Goal: Task Accomplishment & Management: Complete application form

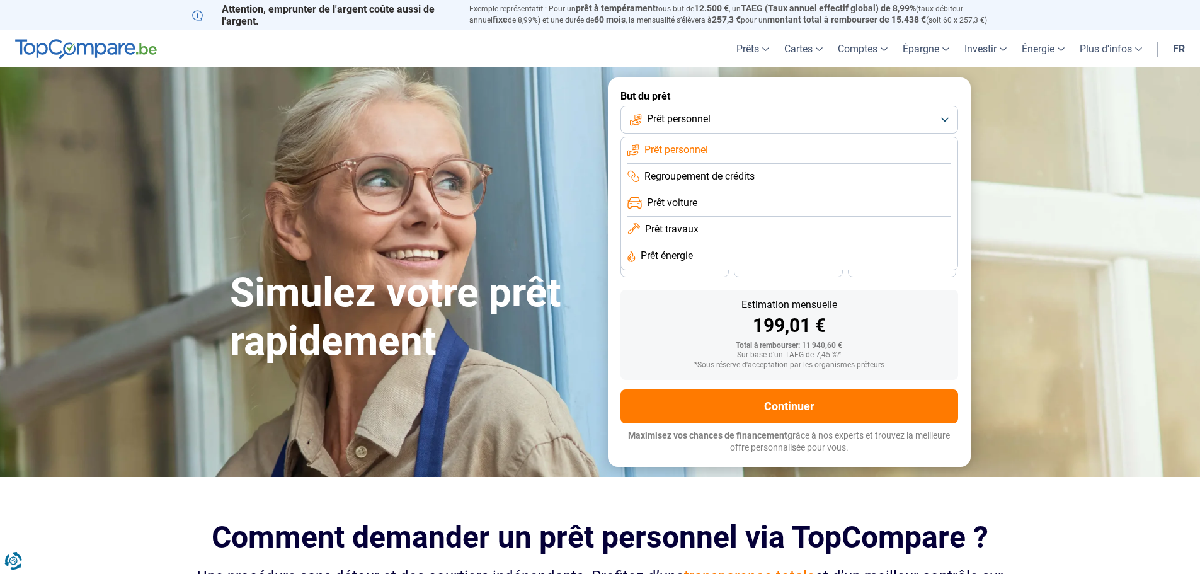
click at [697, 222] on span "Prêt travaux" at bounding box center [672, 229] width 54 height 14
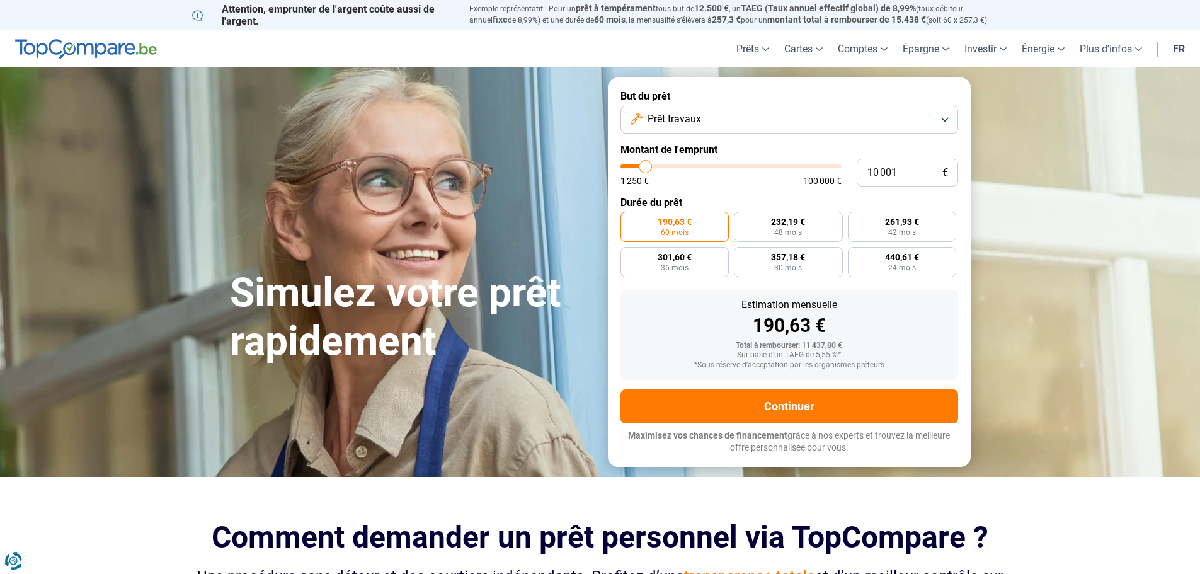
type input "10 250"
type input "10250"
type input "11 500"
type input "11500"
type input "12 000"
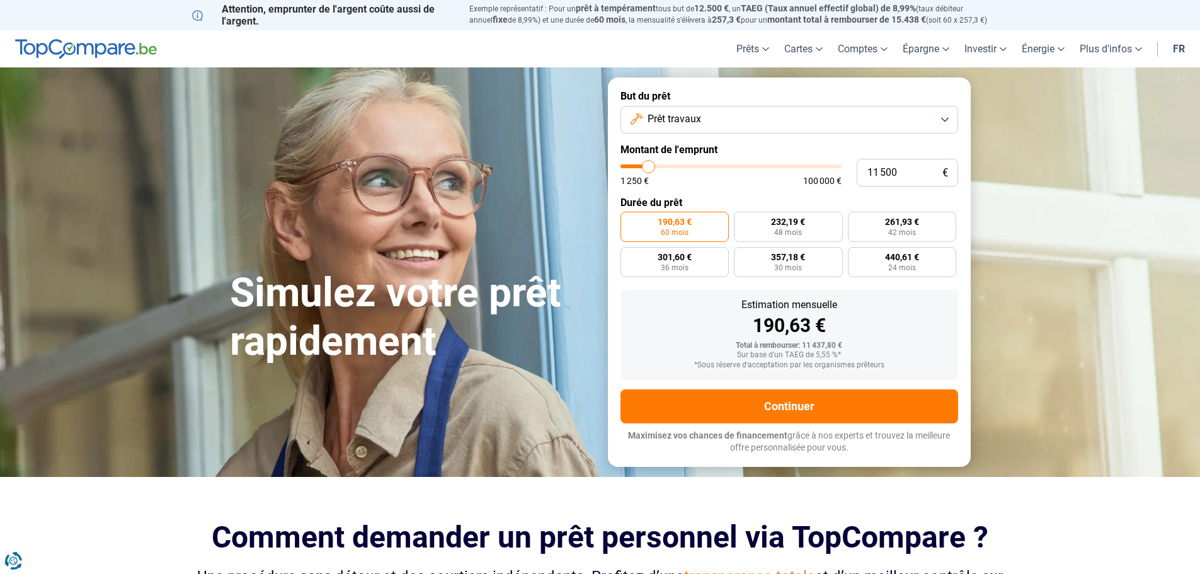
type input "12000"
type input "12 500"
type input "12500"
type input "12 750"
type input "12750"
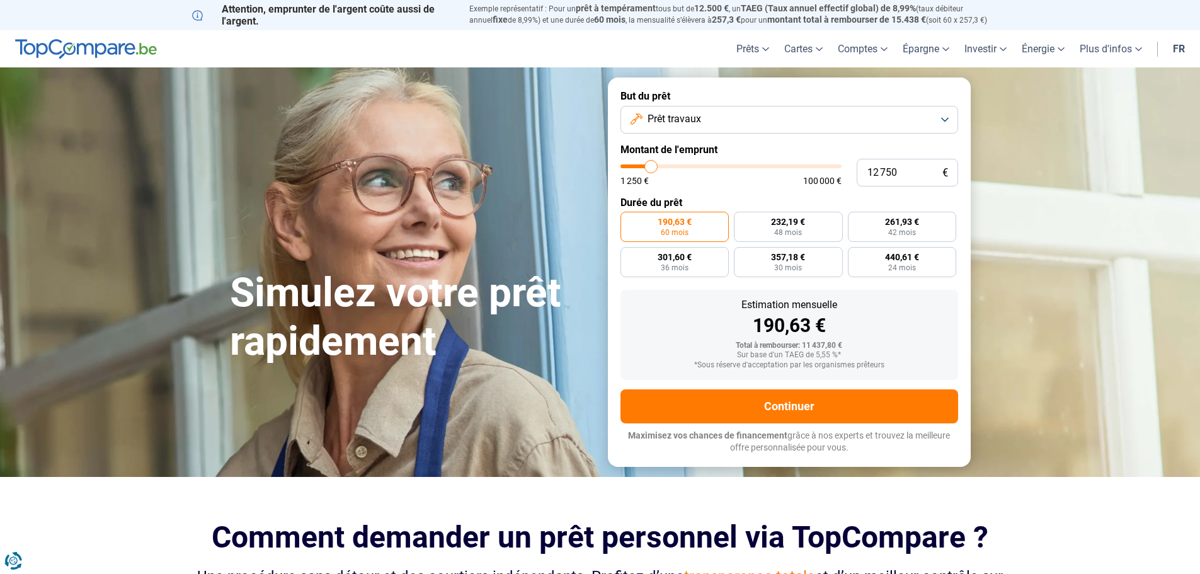
type input "13 000"
type input "13000"
type input "14 000"
type input "14000"
type input "14 500"
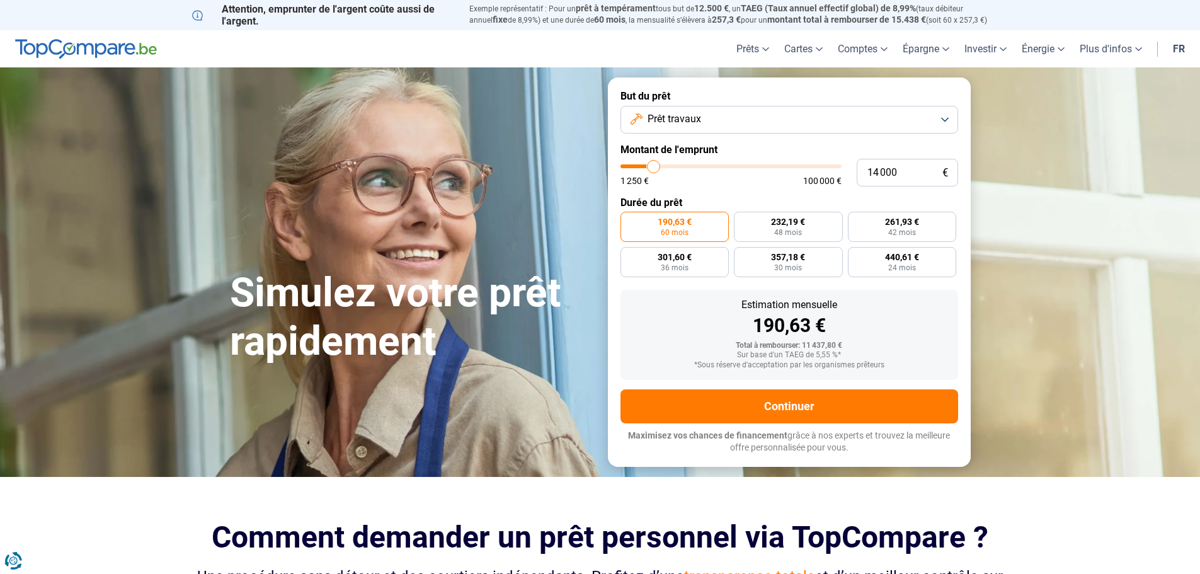
type input "14500"
type input "14 750"
type input "14750"
type input "15 000"
type input "15000"
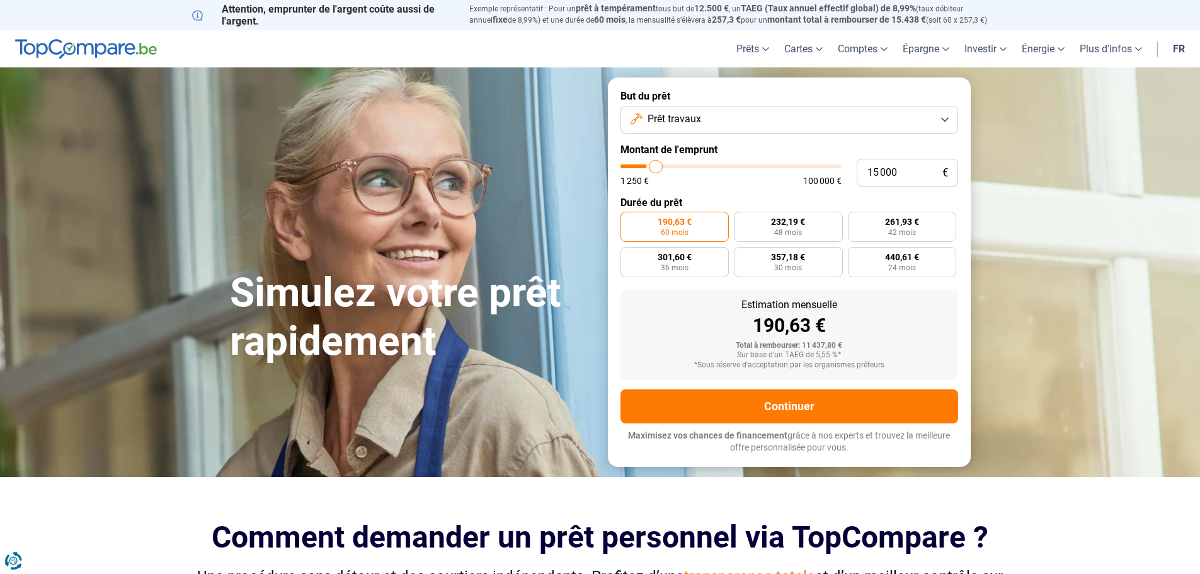
type input "15 750"
type input "15750"
type input "16 000"
type input "16000"
type input "16 500"
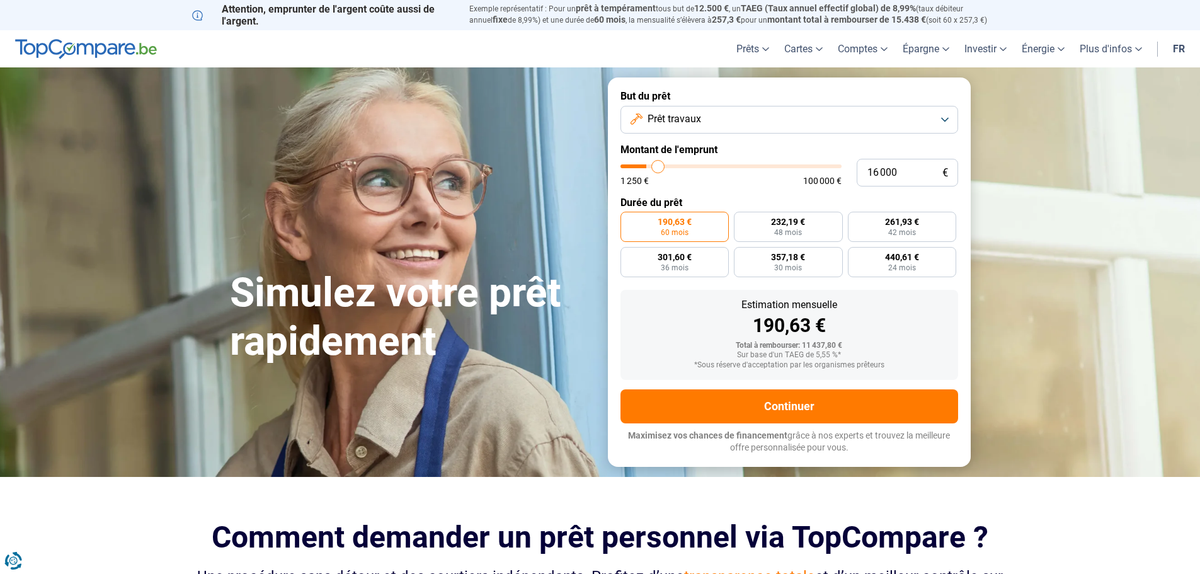
type input "16500"
type input "17 250"
type input "17250"
type input "17 750"
type input "17750"
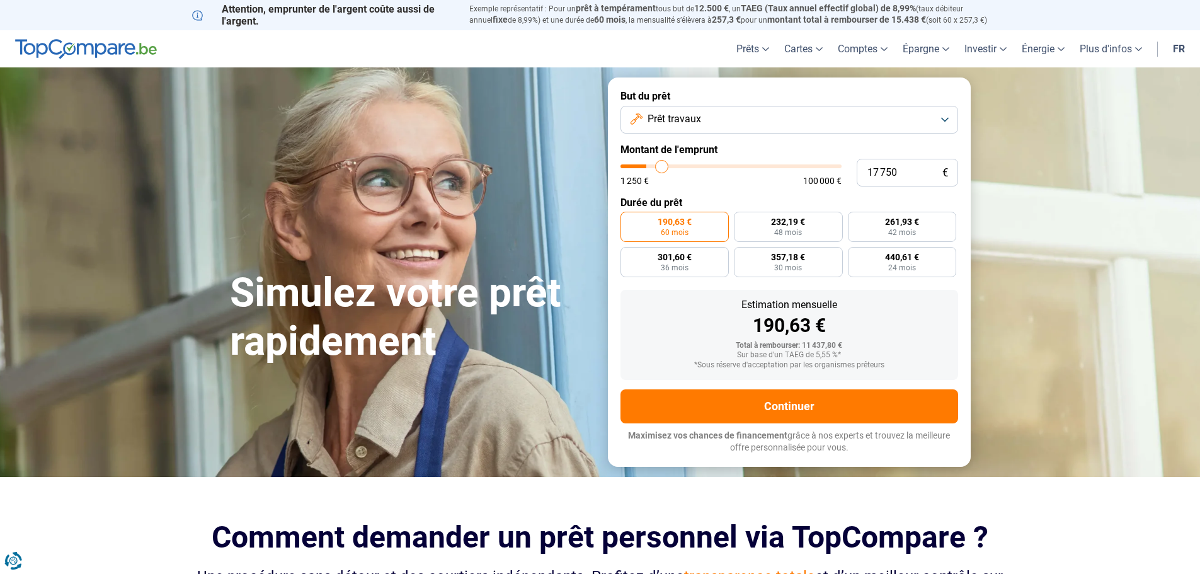
type input "18 500"
drag, startPoint x: 646, startPoint y: 164, endPoint x: 663, endPoint y: 166, distance: 17.7
type input "18500"
click at [663, 166] on input "range" at bounding box center [730, 166] width 221 height 4
radio input "false"
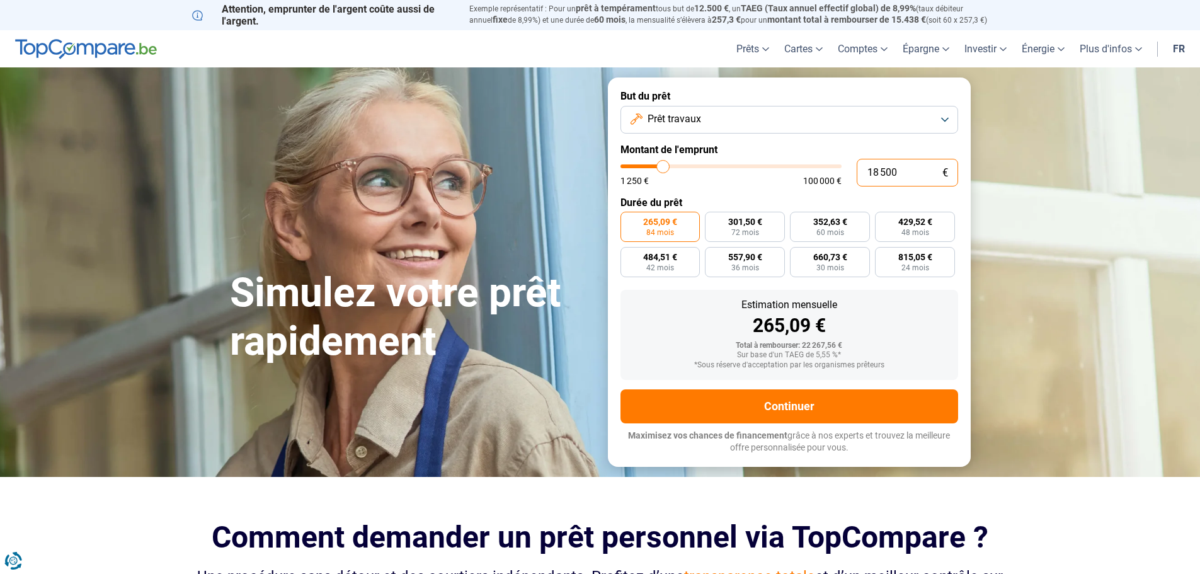
drag, startPoint x: 908, startPoint y: 171, endPoint x: 861, endPoint y: 176, distance: 46.9
click at [861, 176] on input "18 500" at bounding box center [907, 173] width 101 height 28
type input "1"
type input "1250"
type input "15"
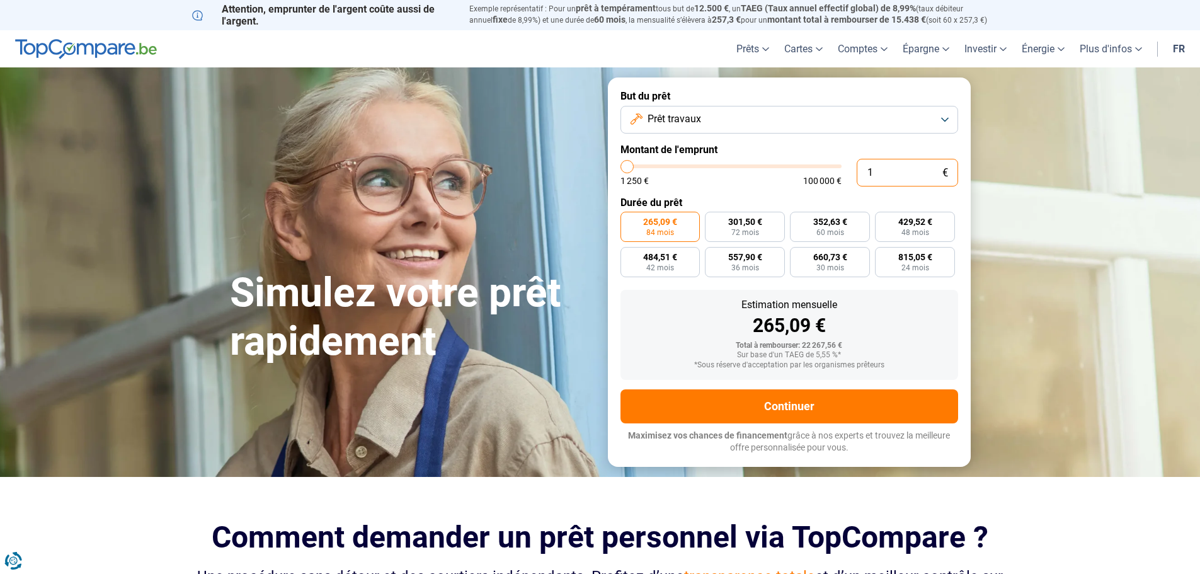
type input "1250"
type input "150"
type input "1250"
type input "1 500"
type input "1500"
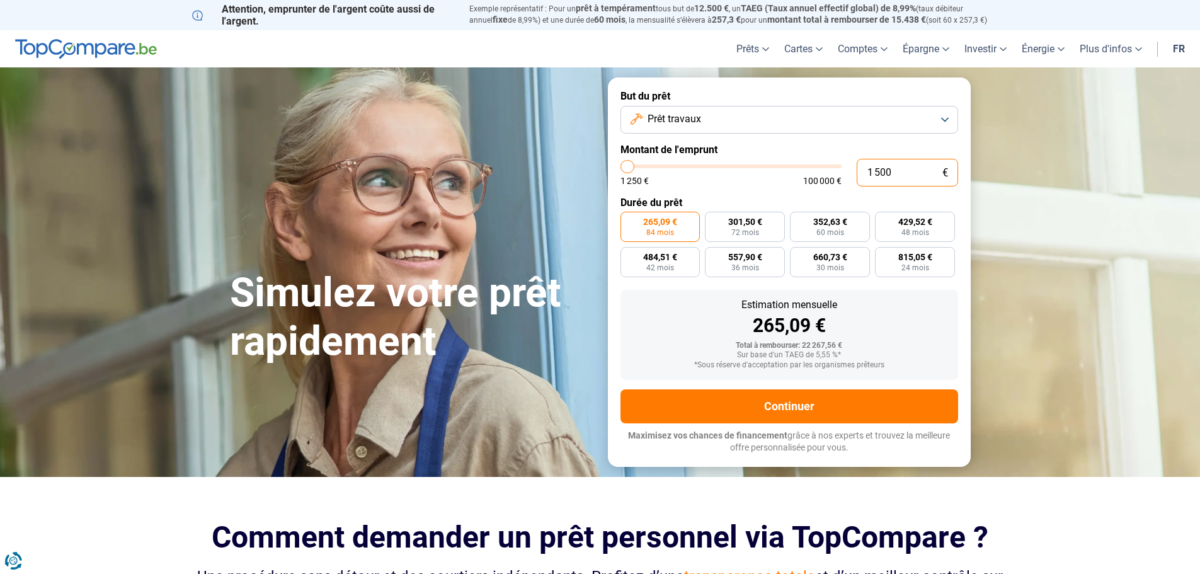
type input "15 000"
type input "15000"
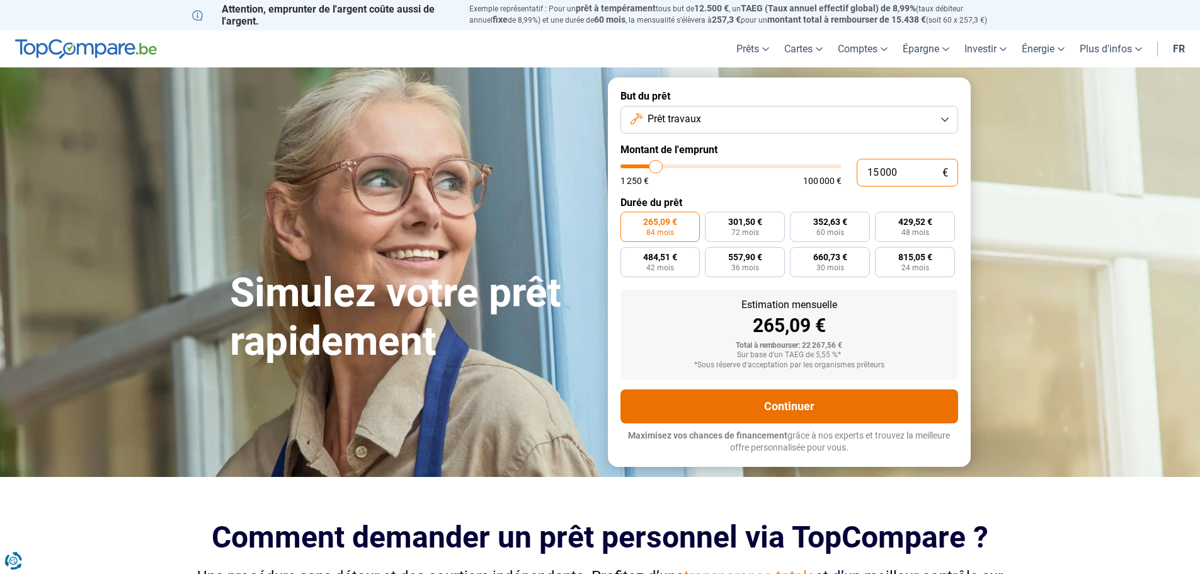
radio input "true"
type input "15 000"
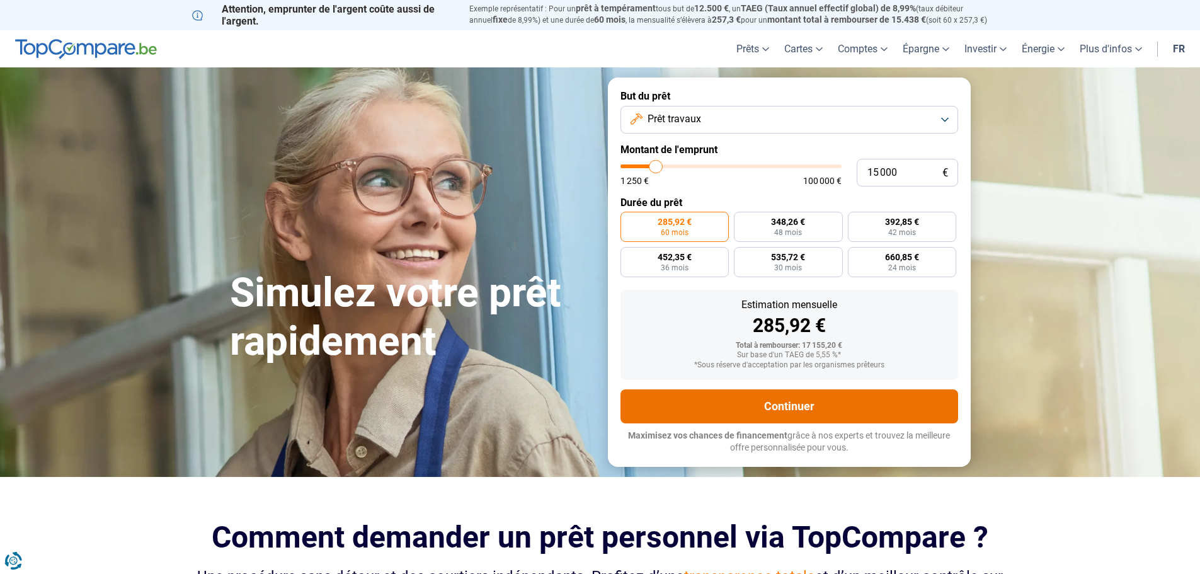
click at [804, 407] on button "Continuer" at bounding box center [789, 406] width 338 height 34
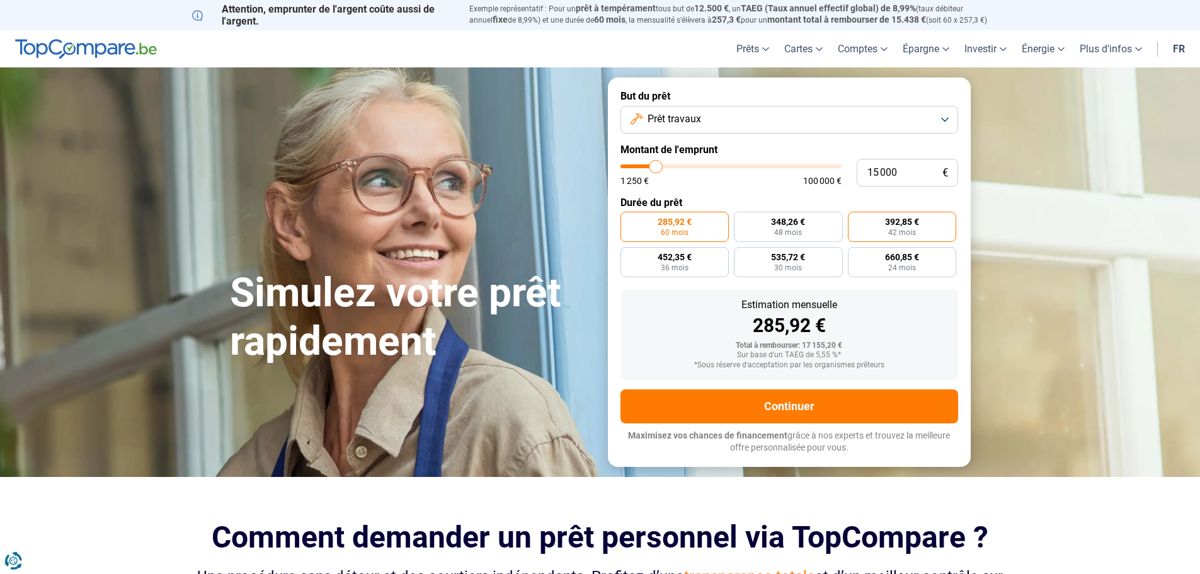
click at [892, 220] on span "392,85 €" at bounding box center [902, 221] width 34 height 9
click at [856, 220] on input "392,85 € 42 mois" at bounding box center [852, 216] width 8 height 8
radio input "true"
click at [675, 267] on span "36 mois" at bounding box center [675, 268] width 28 height 8
click at [652, 253] on label "452,35 € 36 mois" at bounding box center [674, 262] width 109 height 30
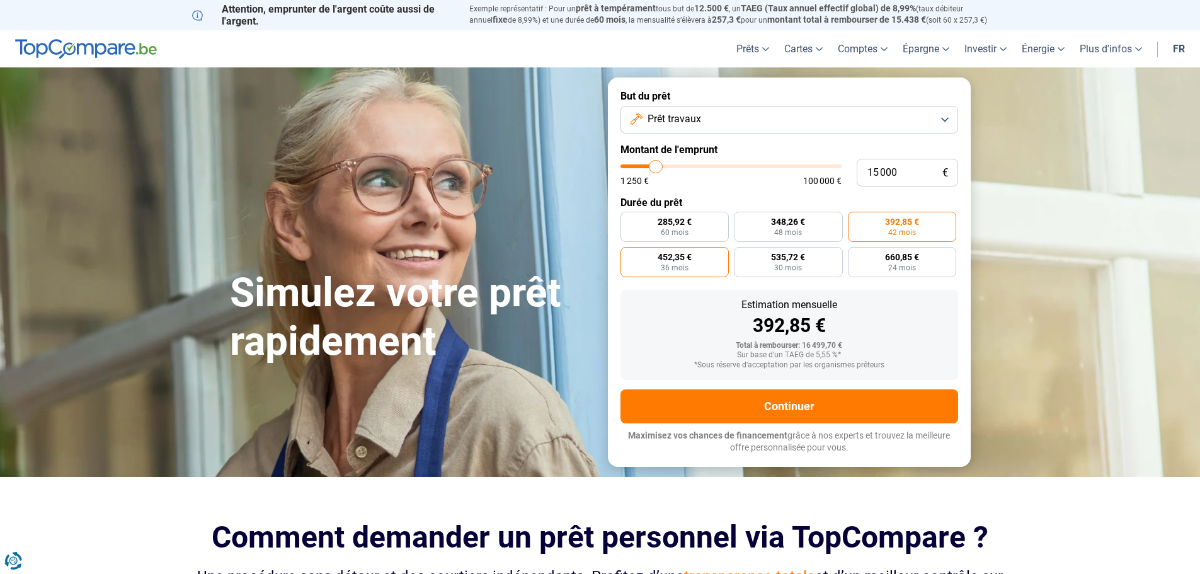
click at [629, 253] on input "452,35 € 36 mois" at bounding box center [624, 251] width 8 height 8
radio input "true"
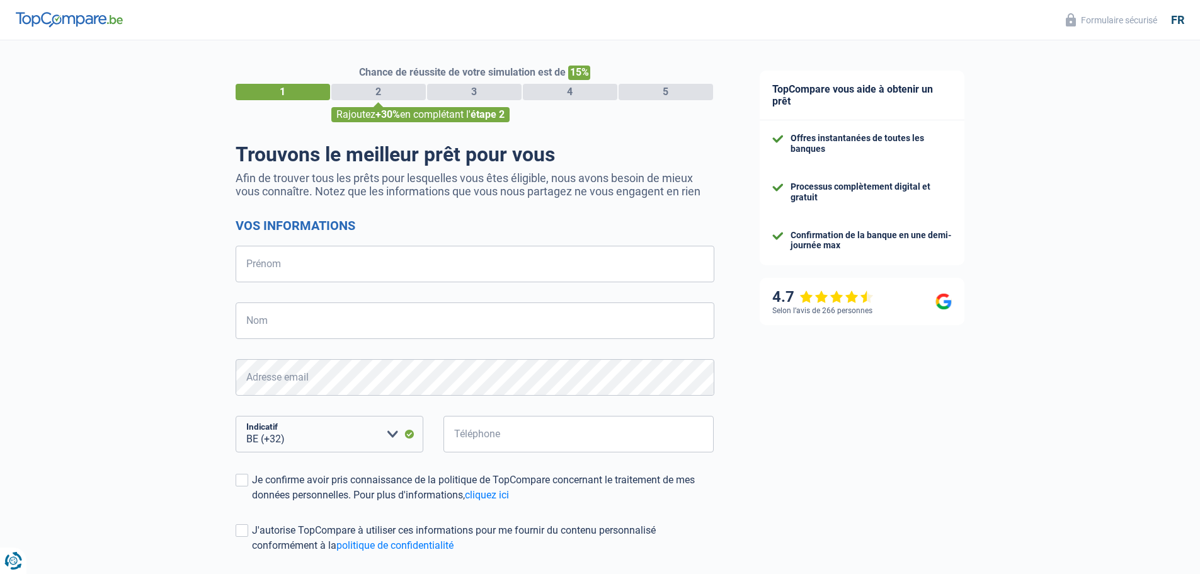
select select "32"
